Goal: Information Seeking & Learning: Learn about a topic

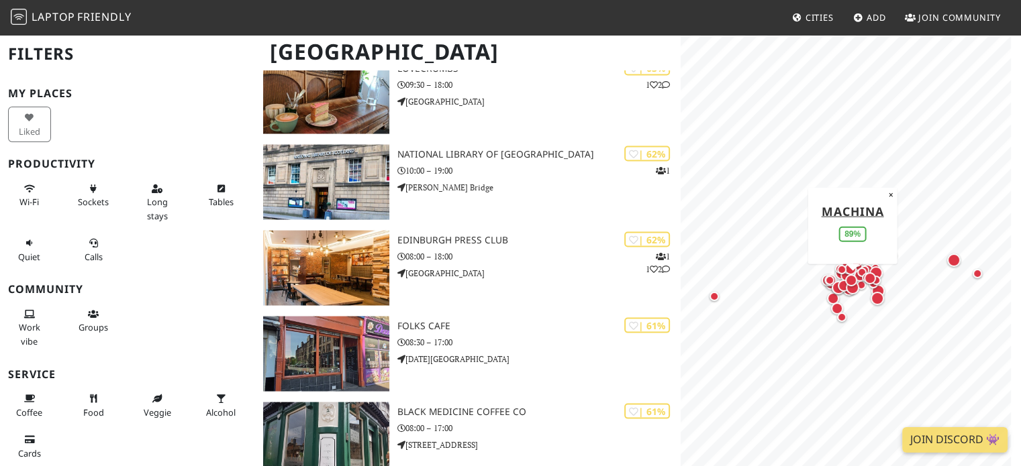
scroll to position [2698, 0]
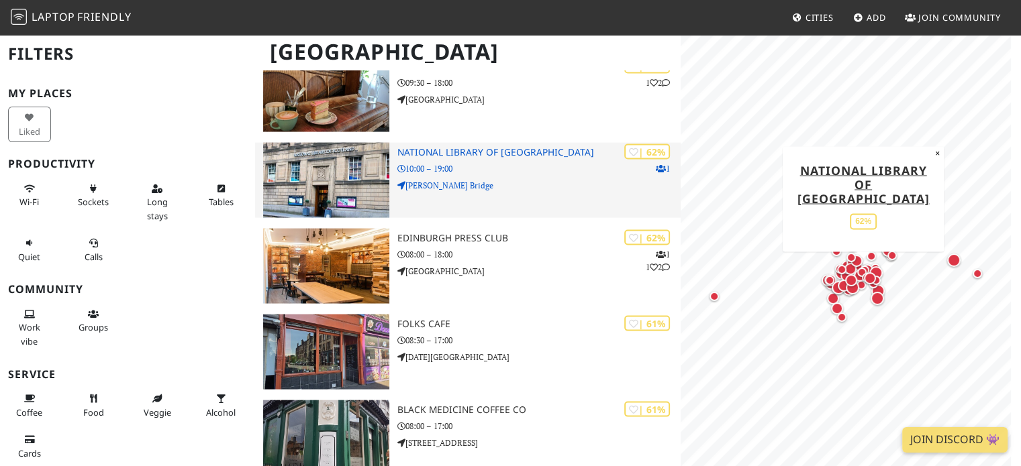
click at [338, 185] on img at bounding box center [326, 180] width 126 height 75
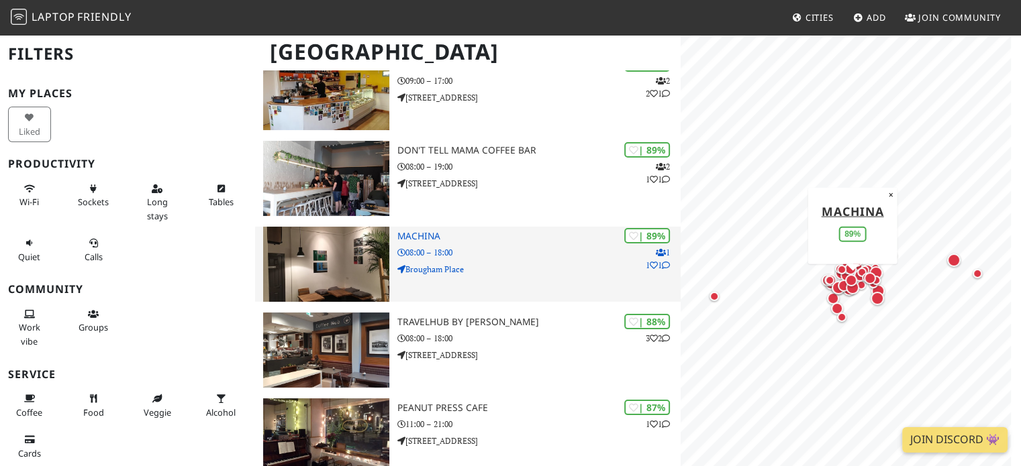
scroll to position [148, 0]
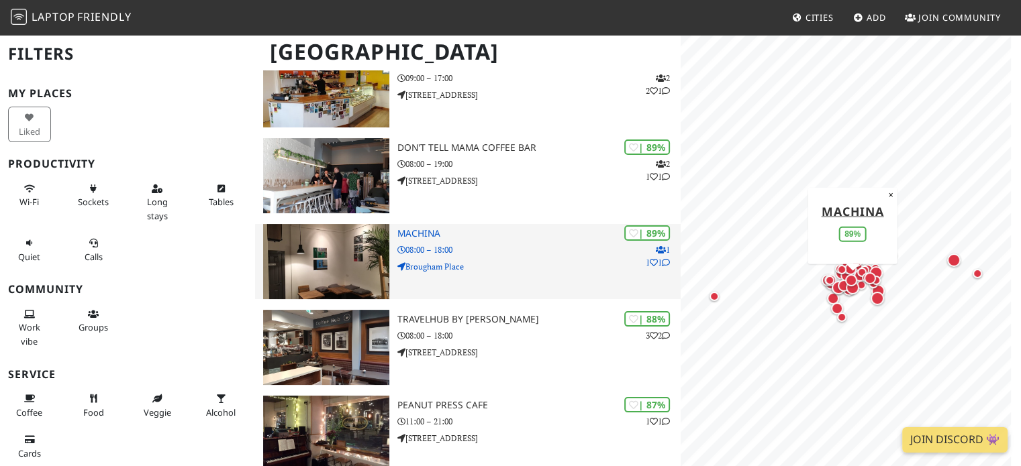
click at [351, 275] on img at bounding box center [326, 261] width 126 height 75
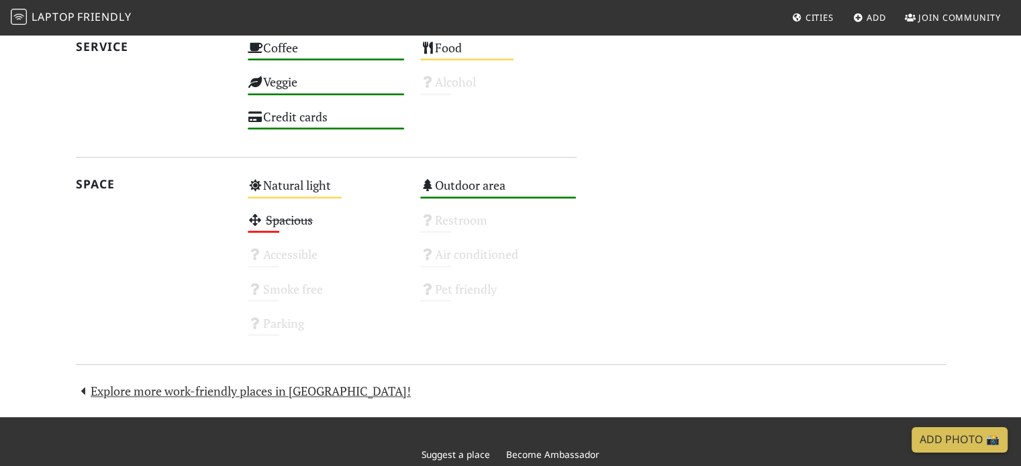
scroll to position [845, 0]
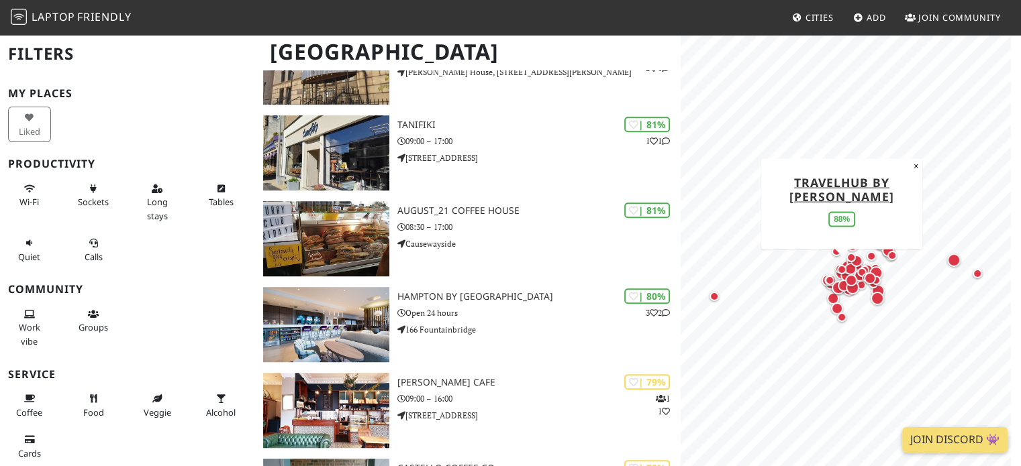
scroll to position [871, 0]
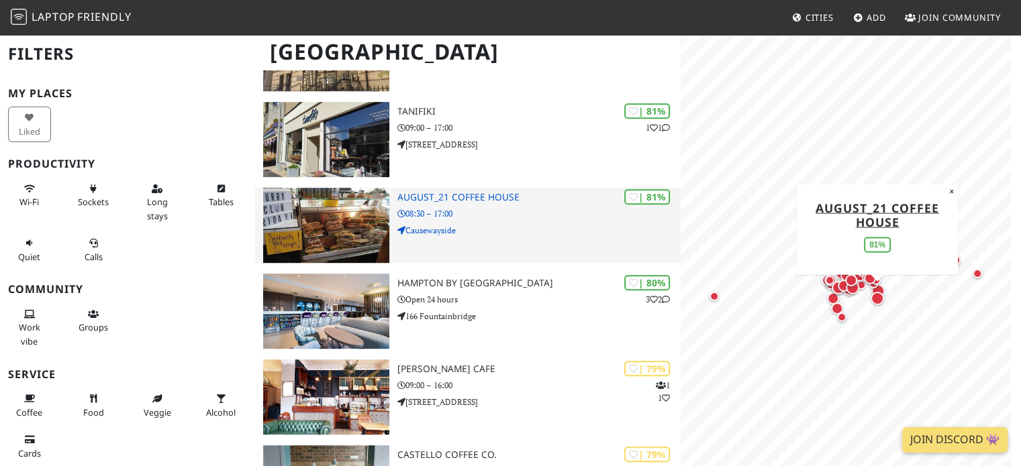
click at [306, 222] on img at bounding box center [326, 225] width 126 height 75
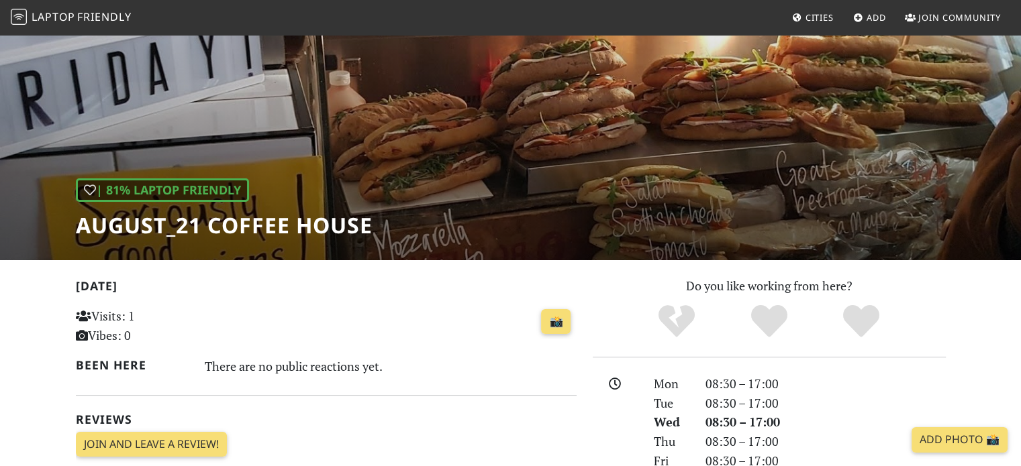
scroll to position [53, 0]
